Goal: Information Seeking & Learning: Understand process/instructions

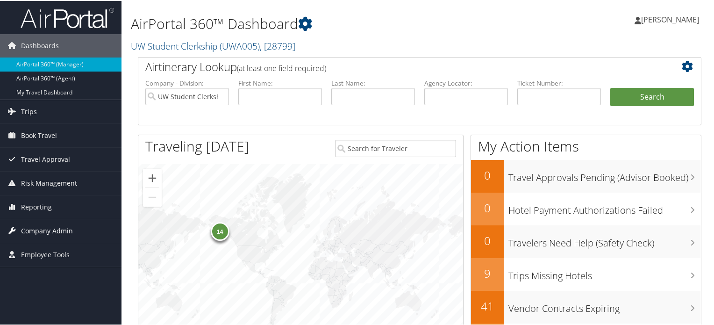
click at [40, 230] on span "Company Admin" at bounding box center [47, 229] width 52 height 23
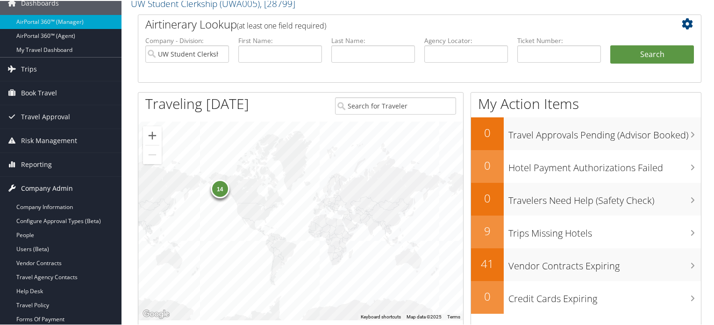
scroll to position [93, 0]
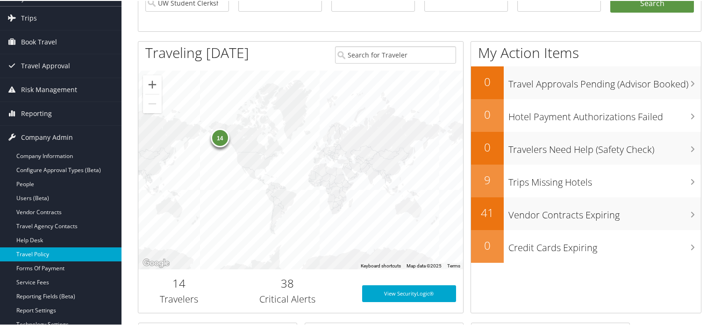
click at [45, 254] on link "Travel Policy" at bounding box center [60, 253] width 121 height 14
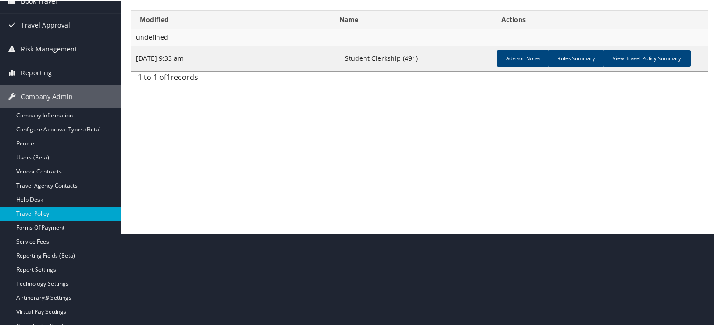
scroll to position [93, 0]
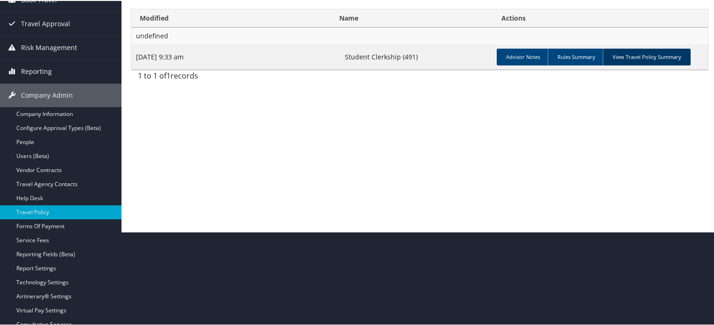
click at [652, 49] on link "View Travel Policy Summary" at bounding box center [647, 56] width 88 height 17
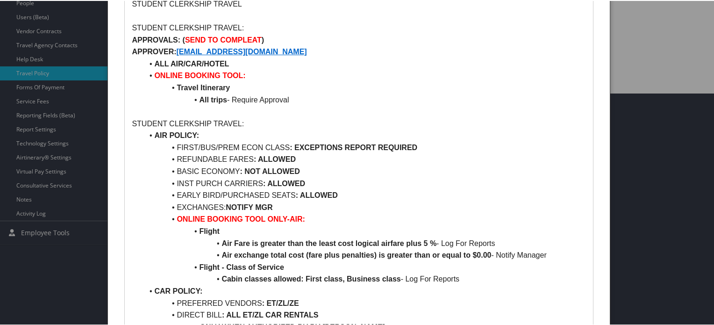
scroll to position [234, 0]
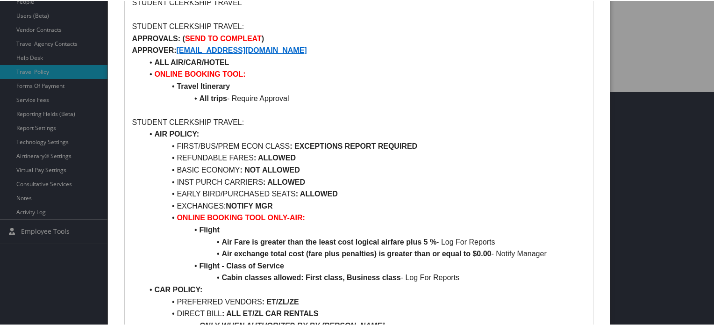
click at [306, 148] on strong ": EXCEPTIONS REPORT REQUIRED" at bounding box center [354, 145] width 128 height 8
drag, startPoint x: 306, startPoint y: 148, endPoint x: 363, endPoint y: 148, distance: 56.1
click at [363, 148] on strong ": EXCEPTIONS REPORT REQUIRED" at bounding box center [354, 145] width 128 height 8
drag, startPoint x: 273, startPoint y: 48, endPoint x: 178, endPoint y: 49, distance: 94.8
click at [178, 49] on p "APPROVER: [EMAIL_ADDRESS][DOMAIN_NAME]" at bounding box center [359, 49] width 454 height 12
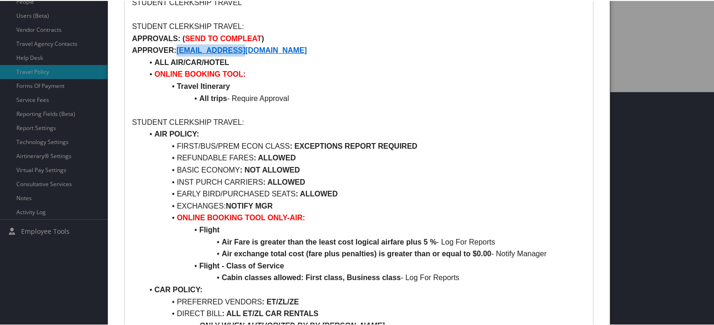
copy strong "[EMAIL_ADDRESS][DOMAIN_NAME]"
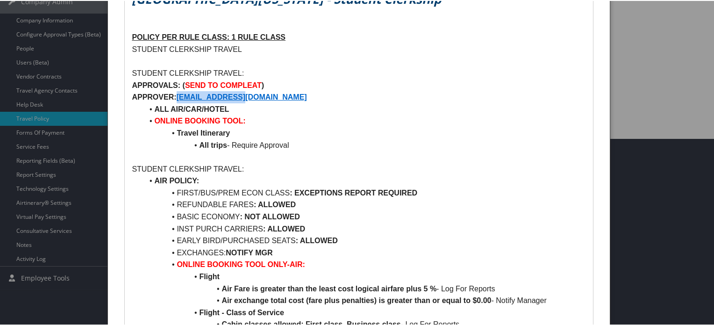
scroll to position [0, 0]
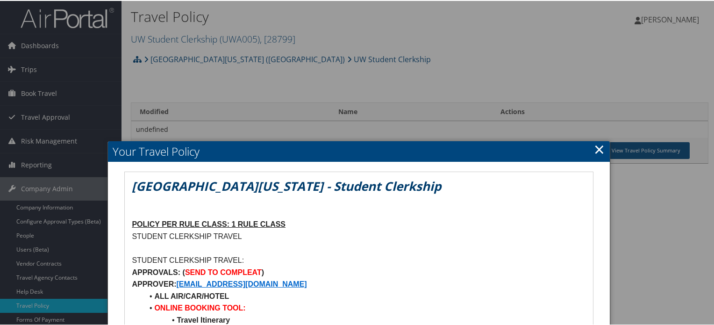
click at [600, 151] on link "×" at bounding box center [599, 148] width 11 height 19
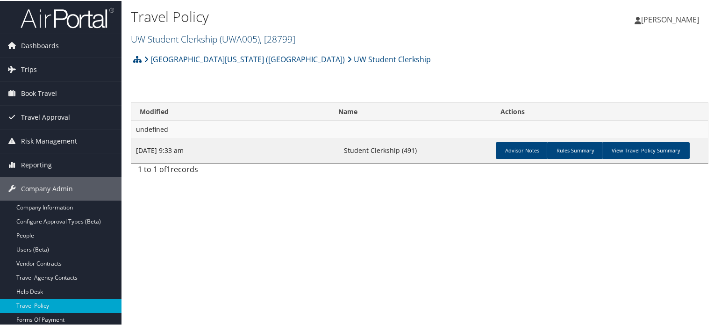
click at [254, 32] on span "( UWA005 )" at bounding box center [240, 38] width 40 height 13
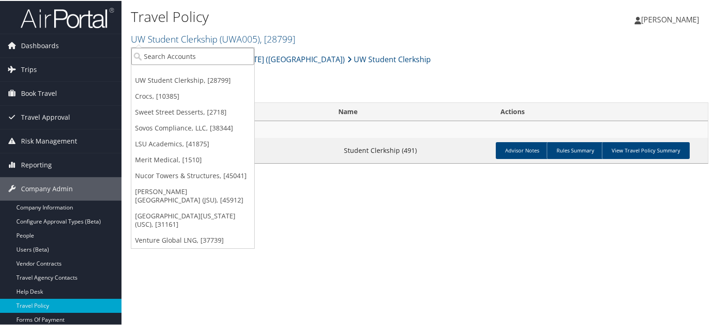
click at [198, 53] on input "search" at bounding box center [192, 55] width 123 height 17
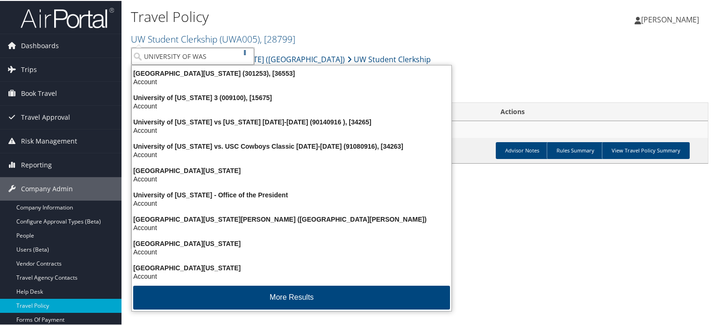
type input "[GEOGRAPHIC_DATA]"
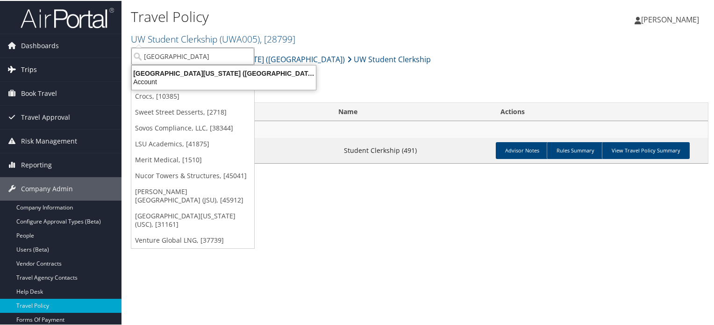
drag, startPoint x: 188, startPoint y: 57, endPoint x: 105, endPoint y: 61, distance: 83.7
click at [105, 61] on div "Dashboards AirPortal 360™ (Manager) AirPortal 360™ (Agent) My Travel Dashboard …" at bounding box center [359, 162] width 718 height 325
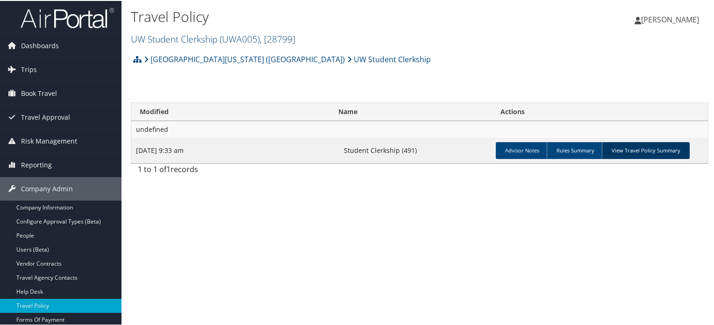
click at [660, 153] on link "View Travel Policy Summary" at bounding box center [646, 149] width 88 height 17
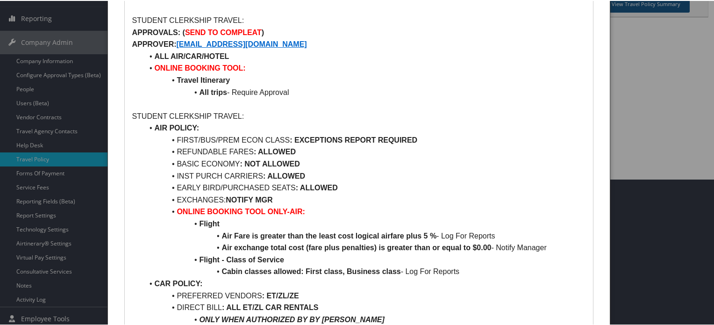
scroll to position [93, 0]
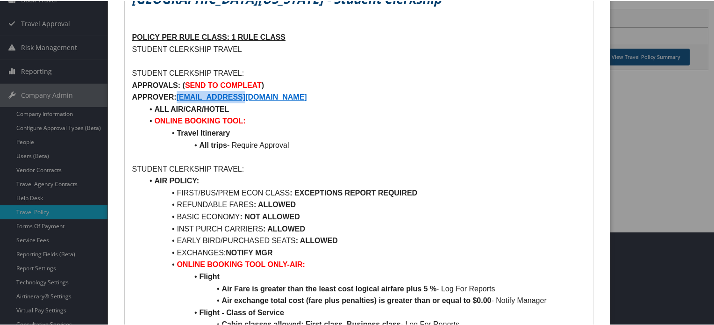
drag, startPoint x: 262, startPoint y: 95, endPoint x: 178, endPoint y: 99, distance: 84.2
click at [178, 99] on p "APPROVER: [EMAIL_ADDRESS][DOMAIN_NAME]" at bounding box center [359, 96] width 454 height 12
copy strong "[EMAIL_ADDRESS][DOMAIN_NAME]"
click at [529, 145] on li "All trips - Require Approval" at bounding box center [364, 144] width 442 height 12
